Goal: Task Accomplishment & Management: Manage account settings

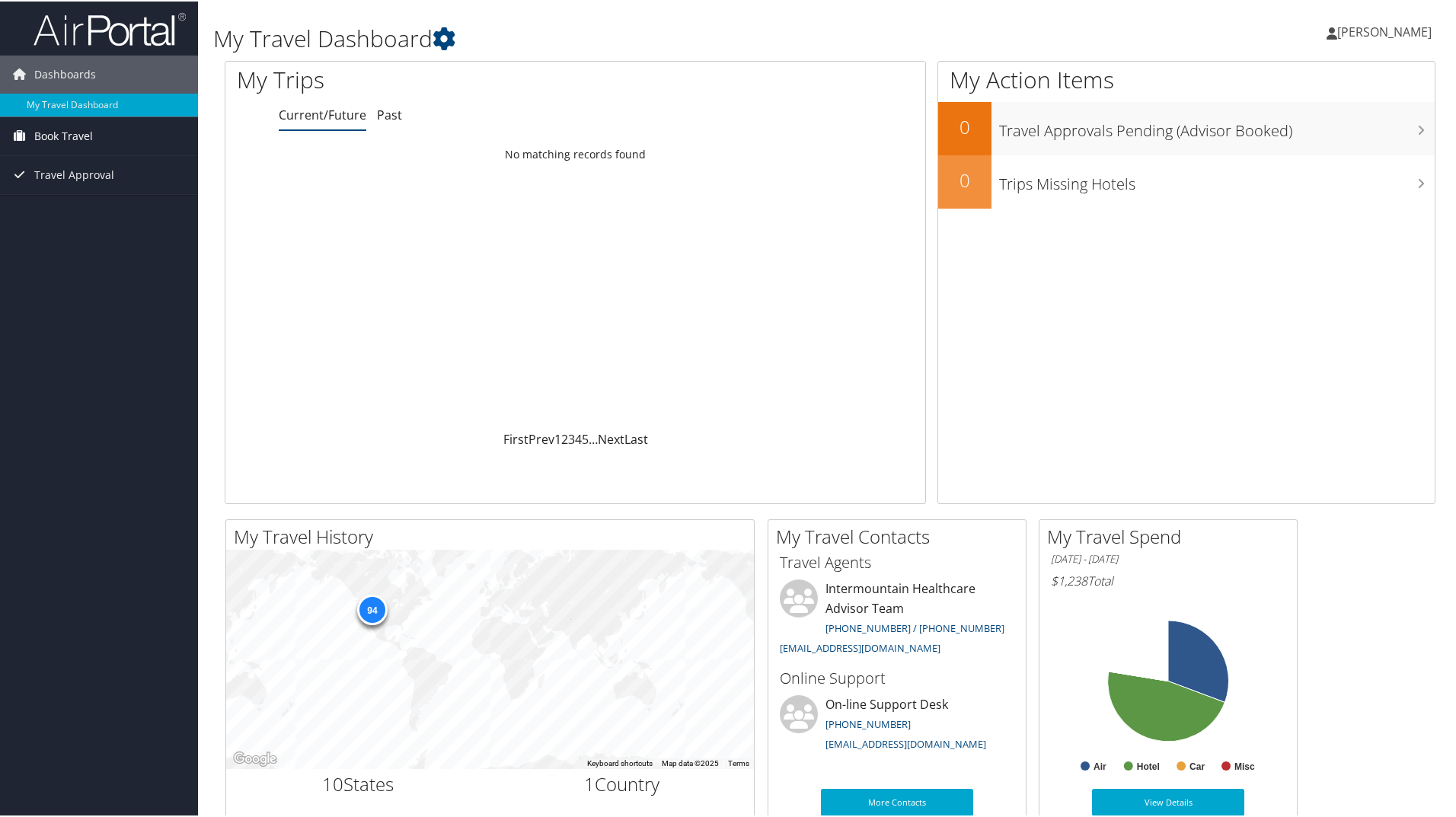
click at [79, 134] on span "Book Travel" at bounding box center [63, 134] width 59 height 38
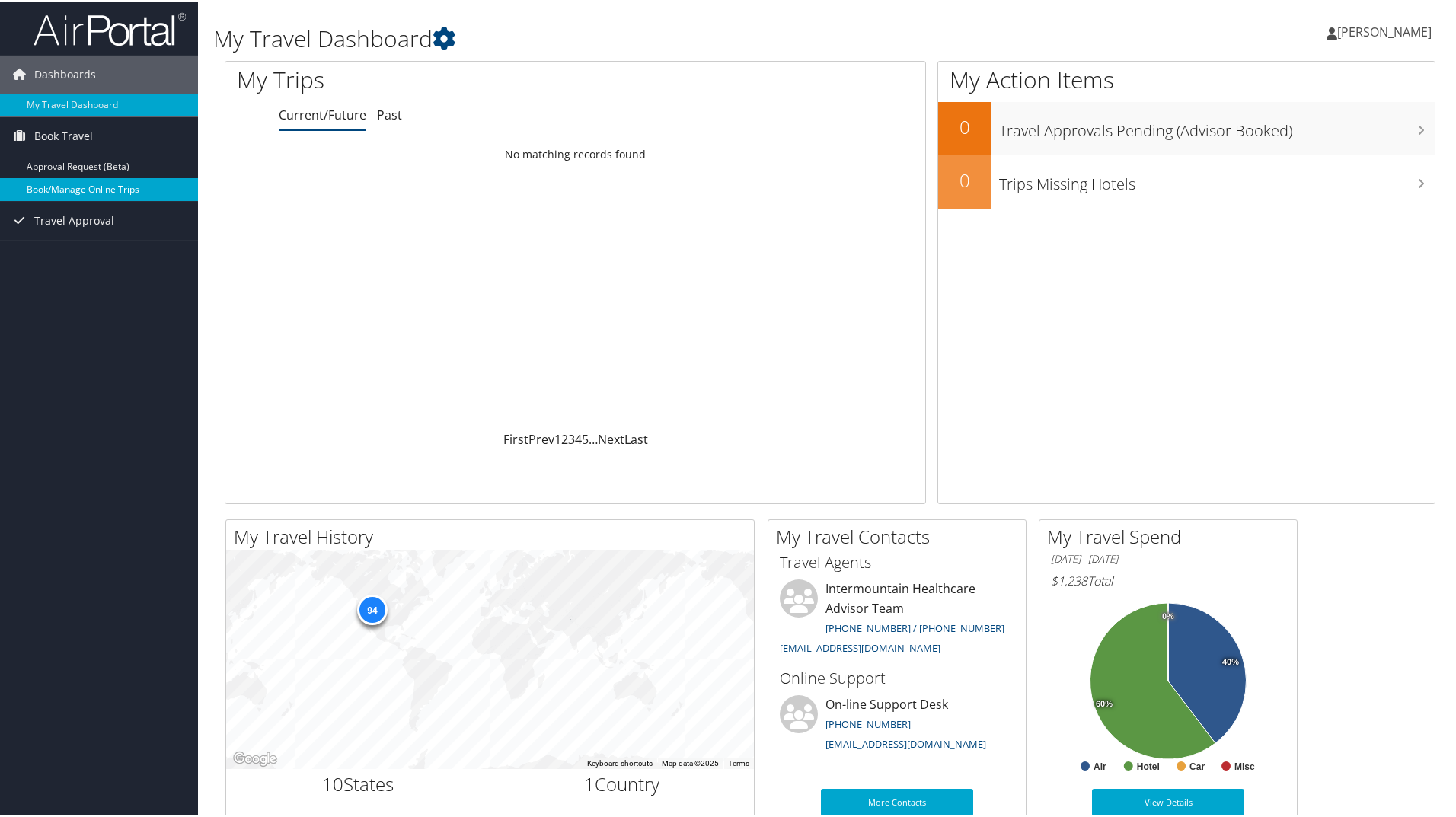
click at [101, 182] on link "Book/Manage Online Trips" at bounding box center [99, 188] width 198 height 23
click at [1387, 33] on span "[PERSON_NAME]" at bounding box center [1384, 30] width 94 height 17
click at [1283, 259] on link "Sign Out" at bounding box center [1343, 248] width 170 height 26
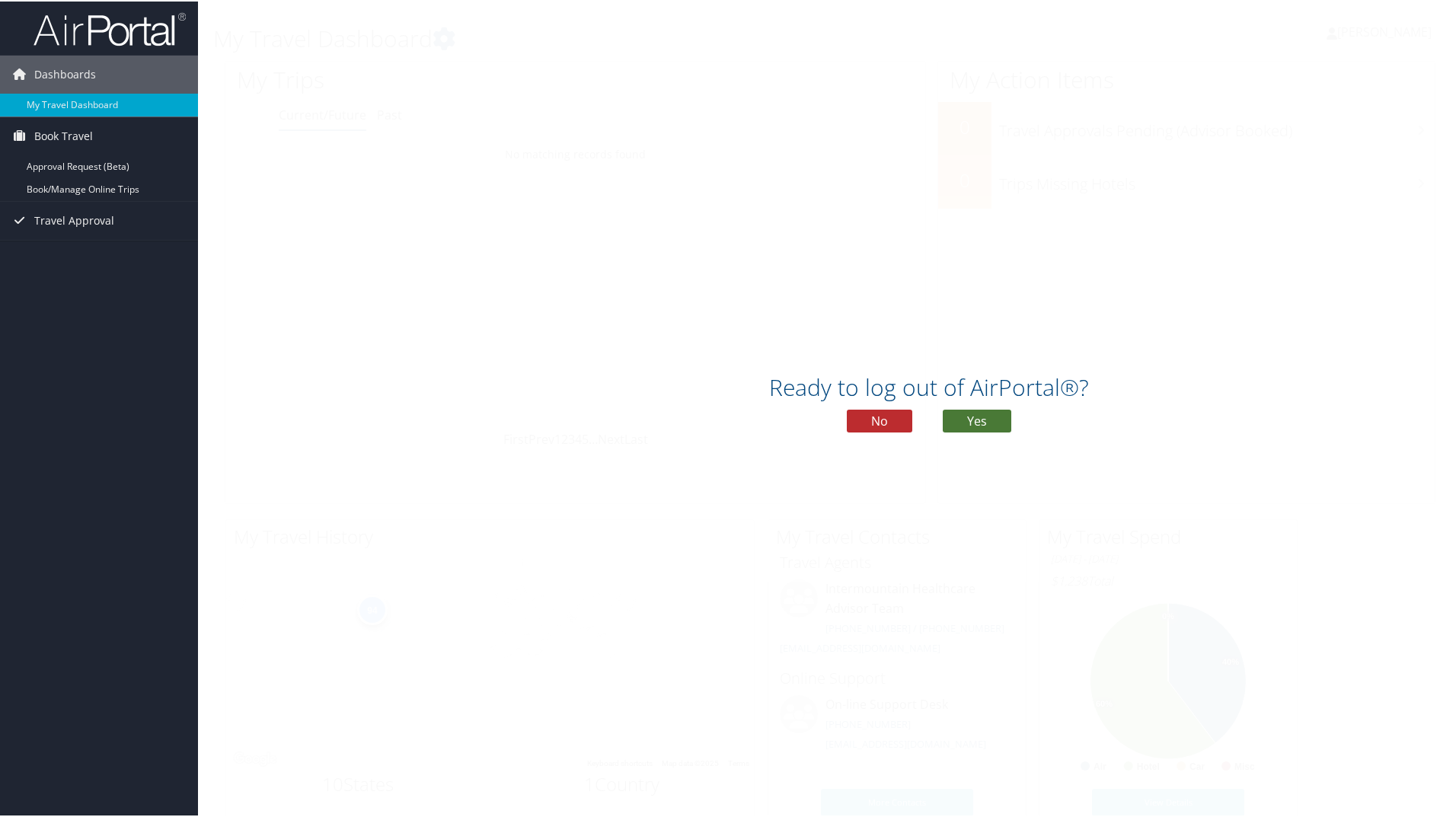
click at [979, 422] on button "Yes" at bounding box center [977, 420] width 69 height 23
